Goal: Task Accomplishment & Management: Manage account settings

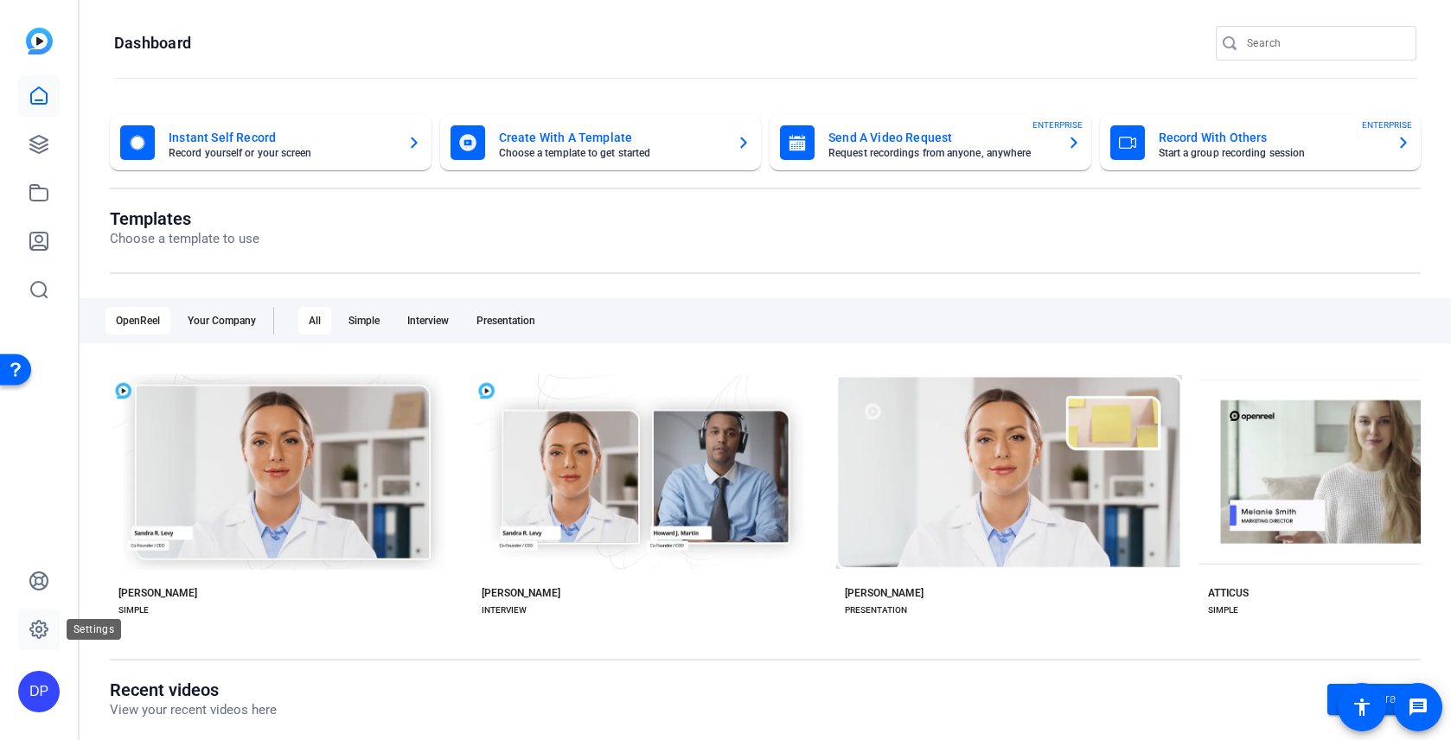
click at [30, 631] on icon at bounding box center [38, 629] width 17 height 17
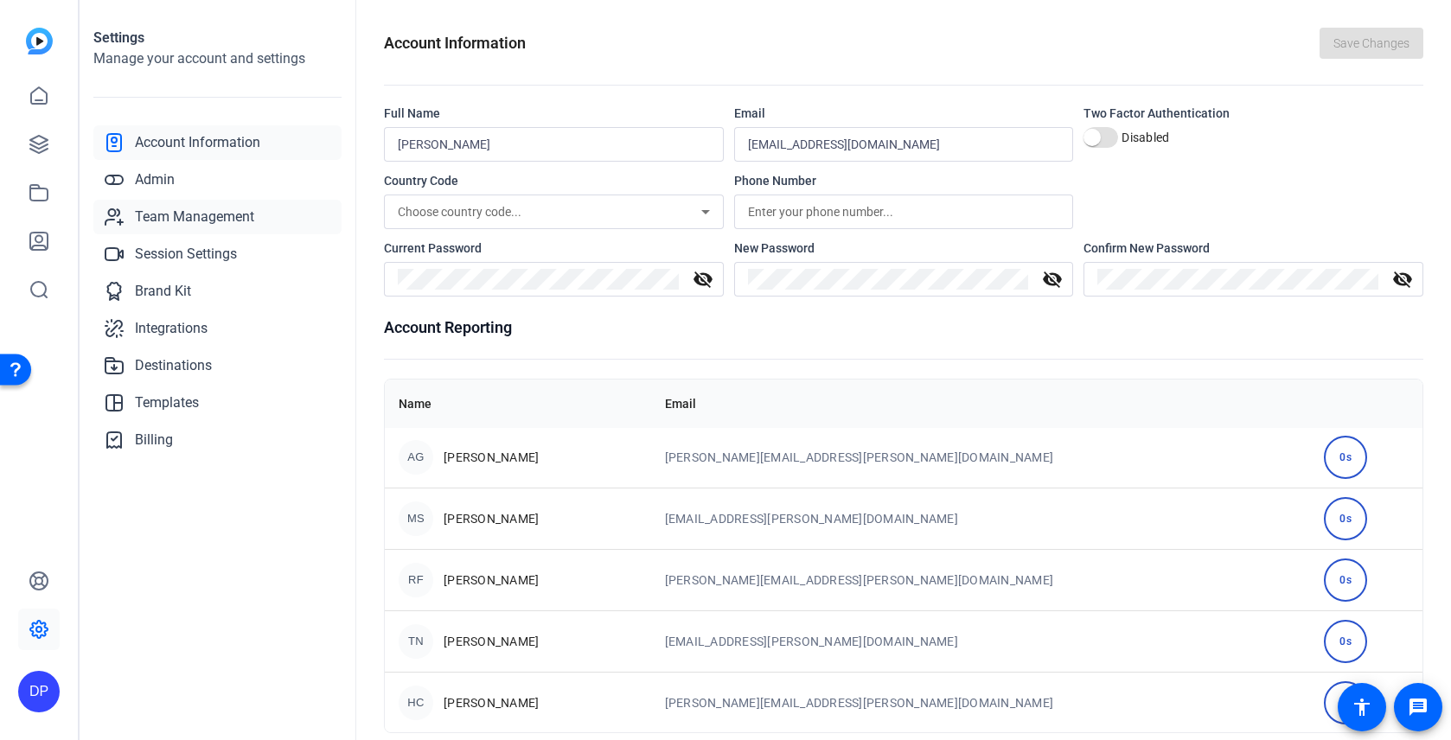
click at [224, 212] on span "Team Management" at bounding box center [194, 217] width 119 height 21
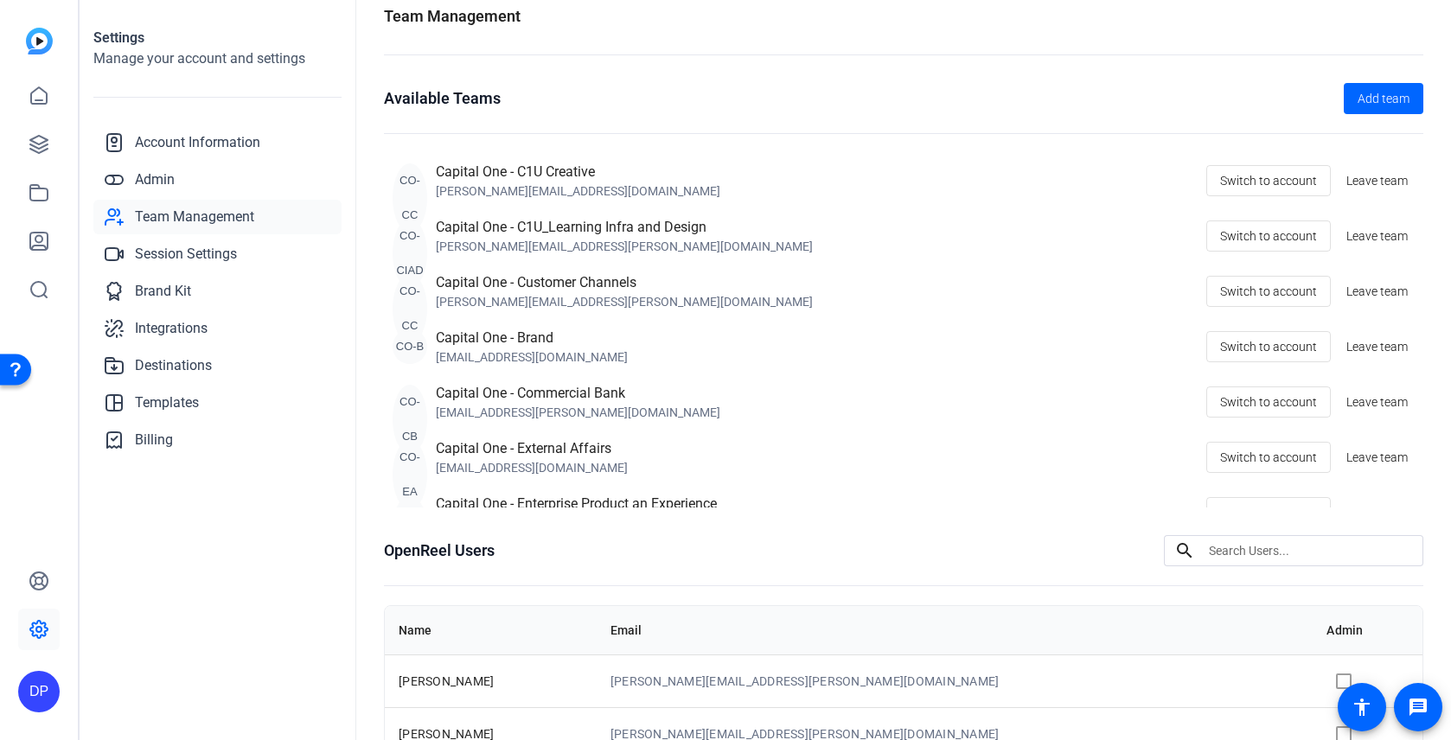
click at [930, 336] on div "CO-B Capital One - Brand dani.pettin@capitalone.com Switch to account Leave team" at bounding box center [904, 347] width 1022 height 38
click at [930, 624] on th "Email" at bounding box center [955, 630] width 717 height 48
